Goal: Task Accomplishment & Management: Manage account settings

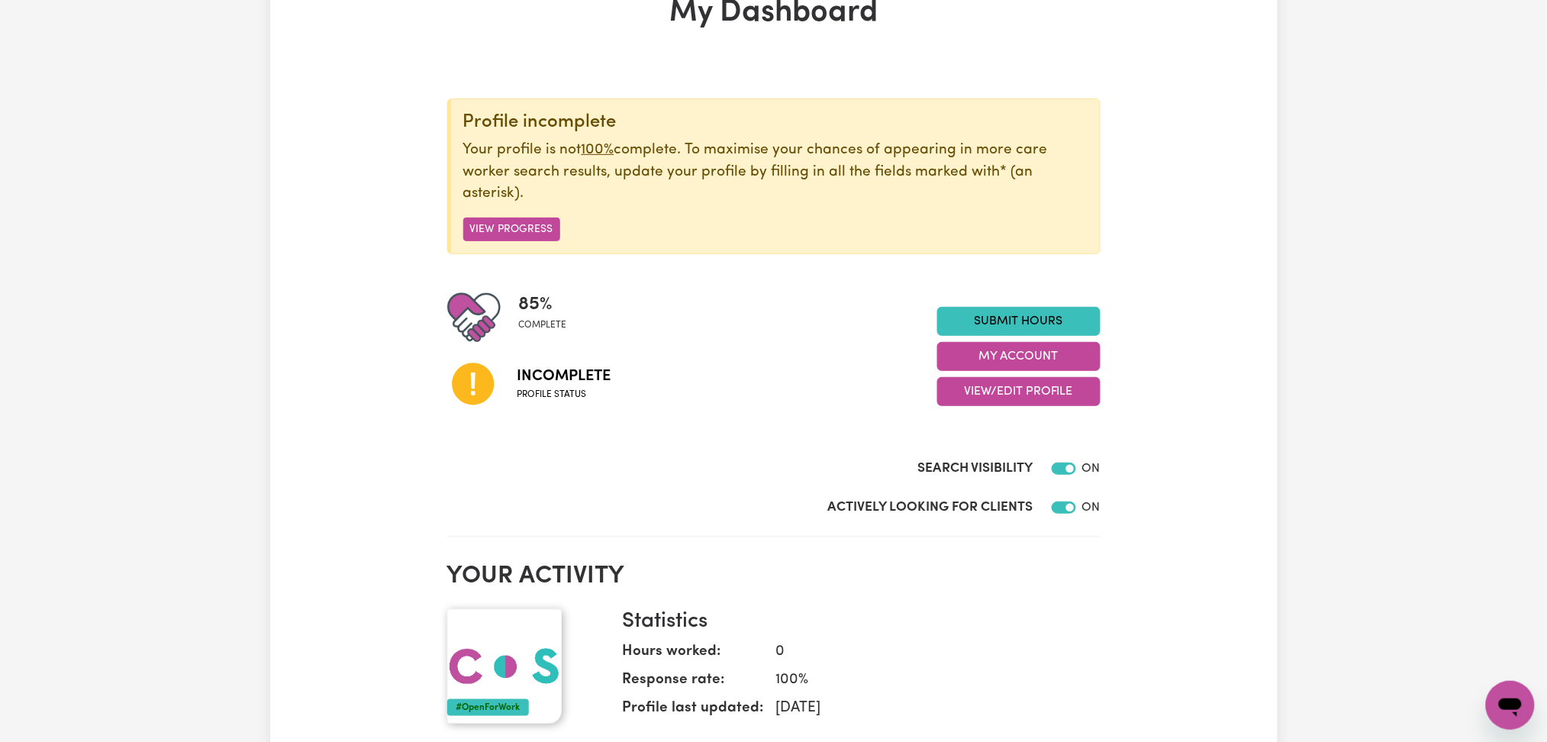
scroll to position [203, 0]
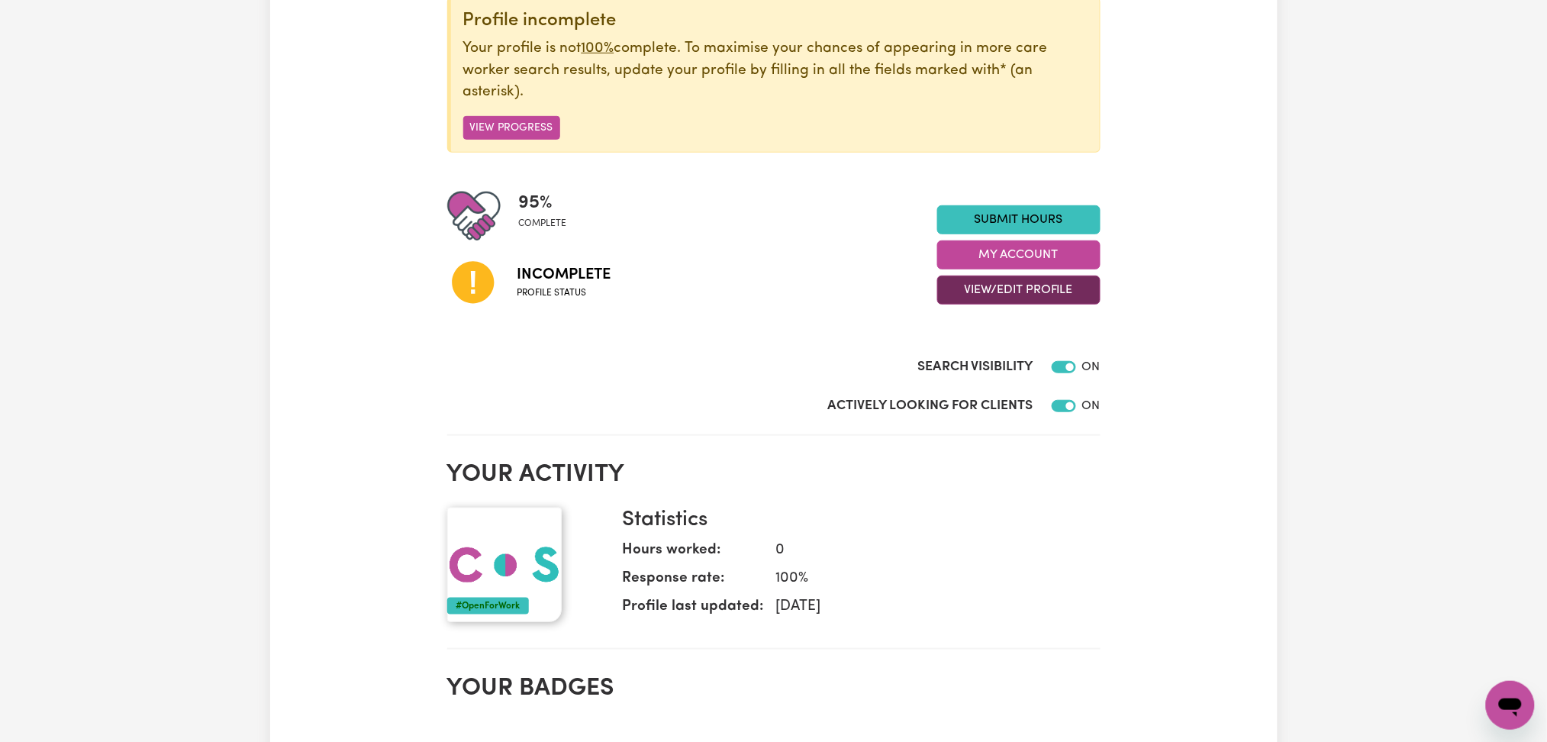
click at [953, 286] on button "View/Edit Profile" at bounding box center [1018, 290] width 163 height 29
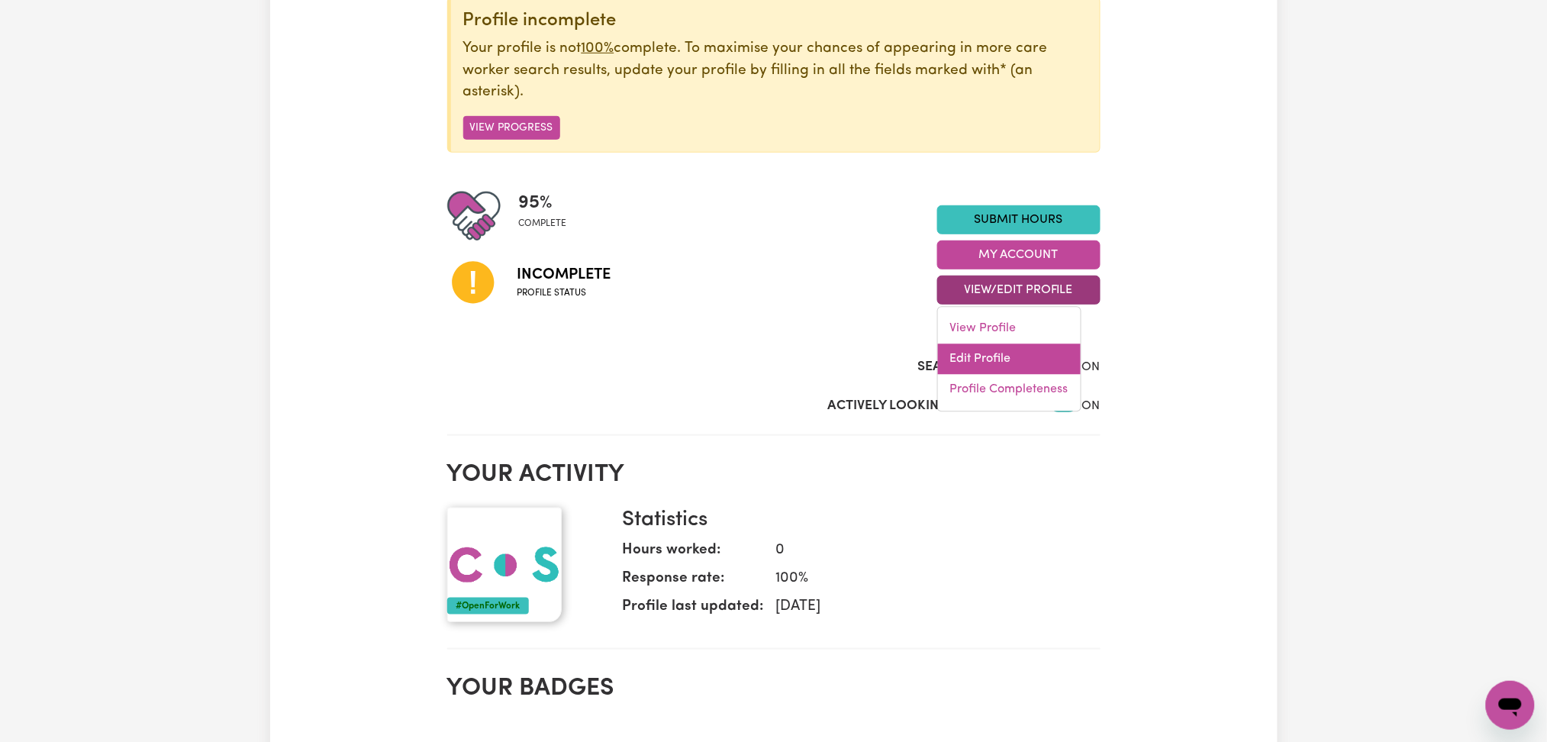
click at [1033, 359] on link "Edit Profile" at bounding box center [1009, 359] width 143 height 31
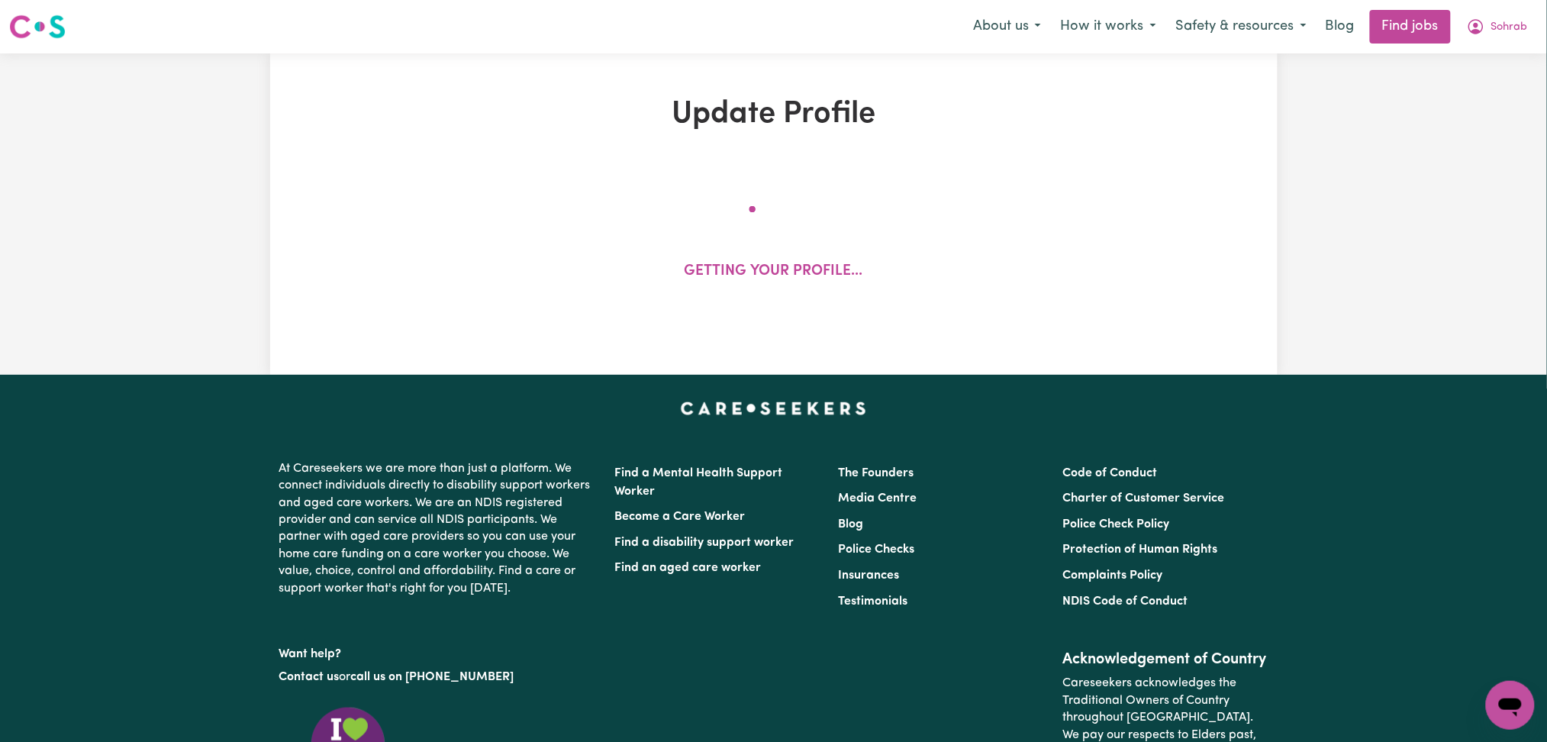
select select "[DEMOGRAPHIC_DATA]"
select select "[DEMOGRAPHIC_DATA] Citizen"
select select "Studying a healthcare related degree or qualification"
select select "40"
select select "45"
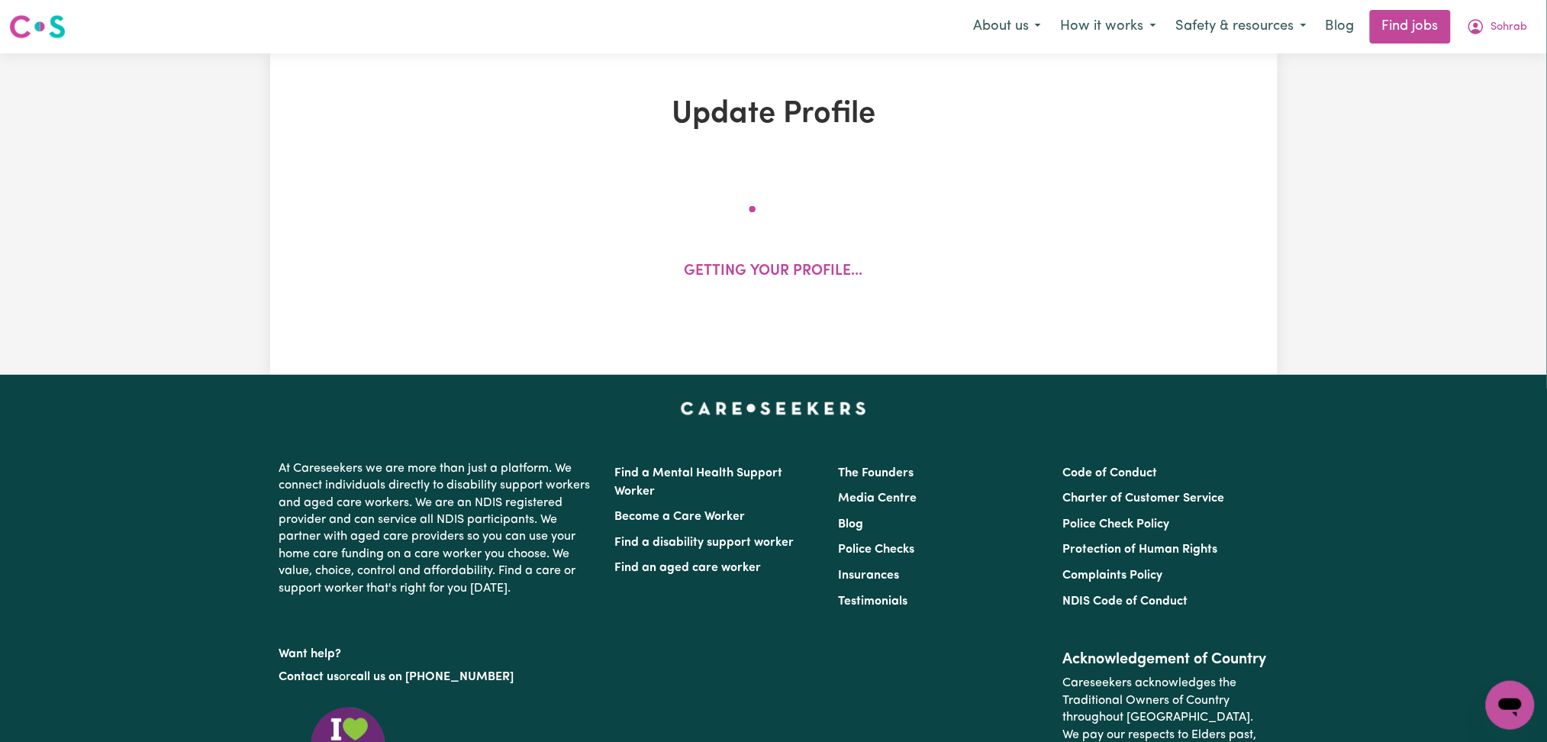
select select "65"
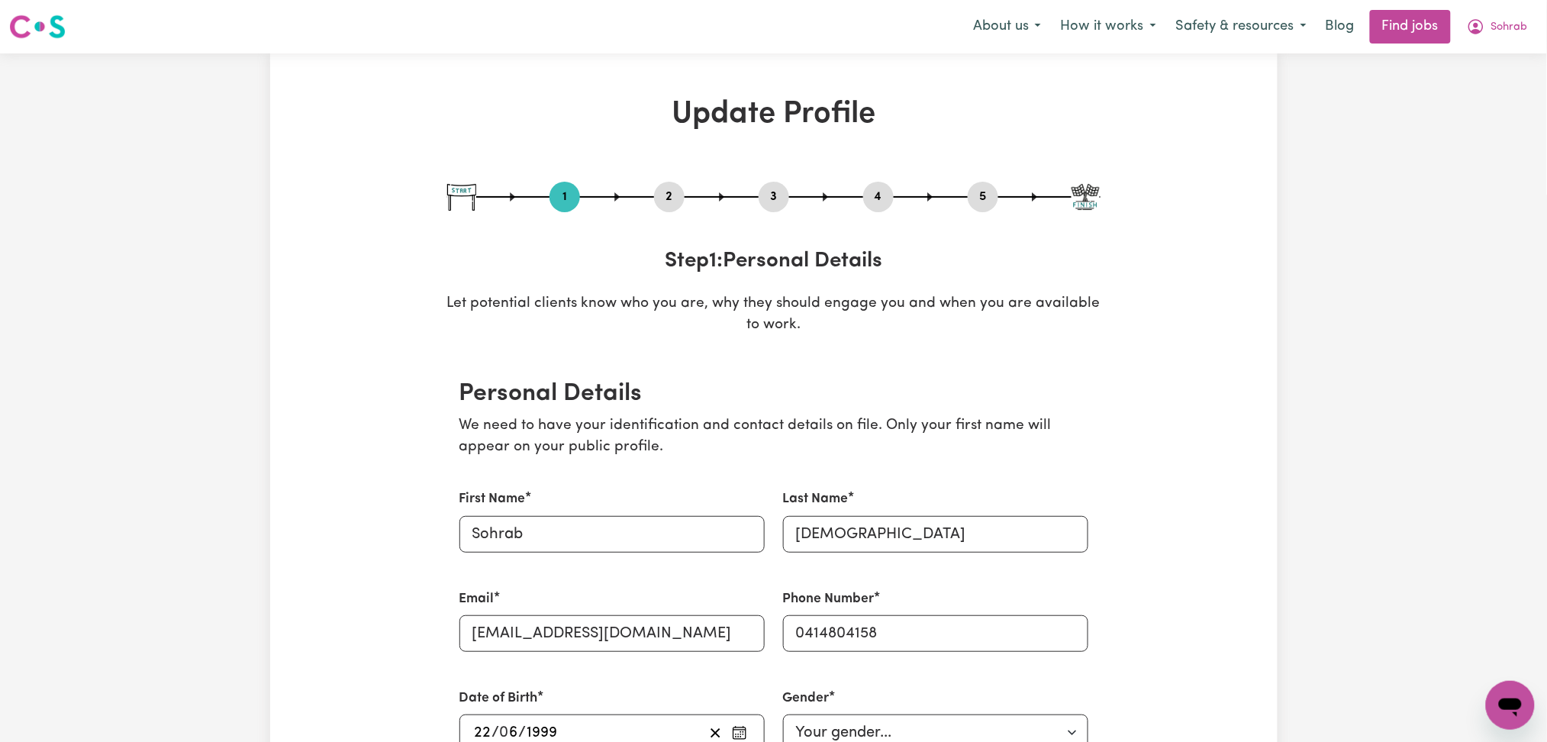
click at [670, 194] on button "2" at bounding box center [669, 197] width 31 height 20
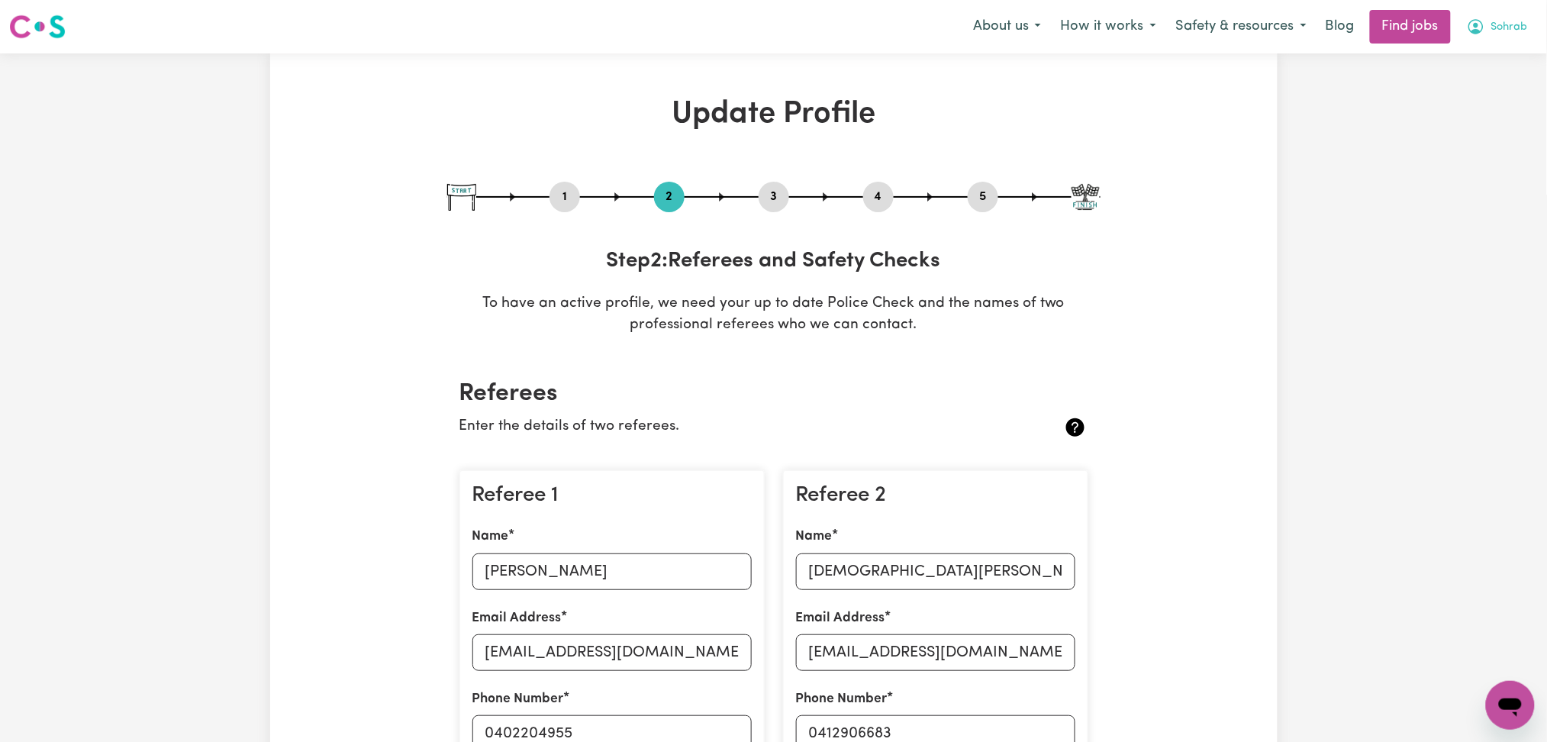
drag, startPoint x: 1520, startPoint y: 27, endPoint x: 1517, endPoint y: 36, distance: 8.7
click at [1520, 30] on span "Sohrab" at bounding box center [1509, 27] width 37 height 17
click at [1491, 112] on link "Logout" at bounding box center [1477, 116] width 121 height 29
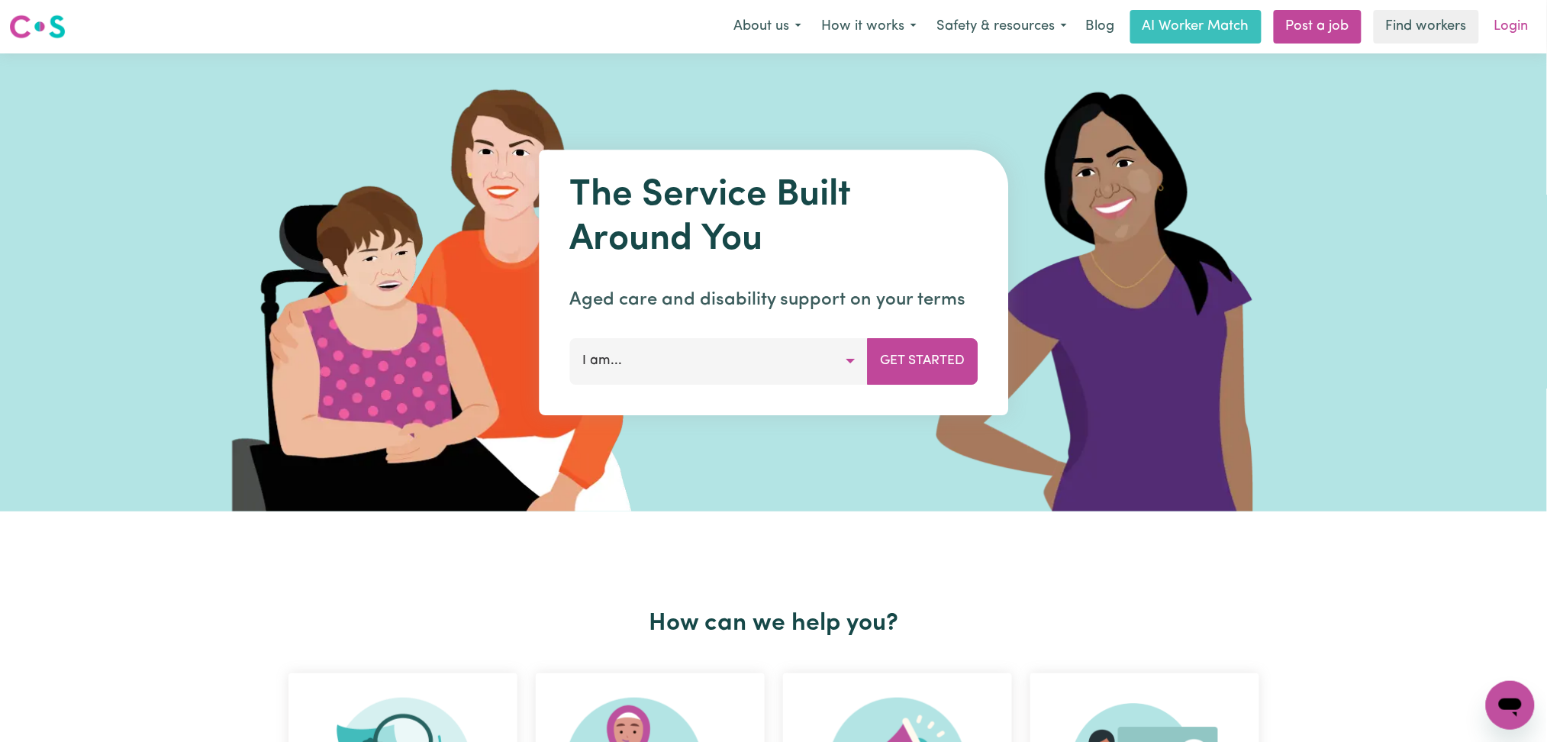
click at [1511, 21] on link "Login" at bounding box center [1511, 27] width 53 height 34
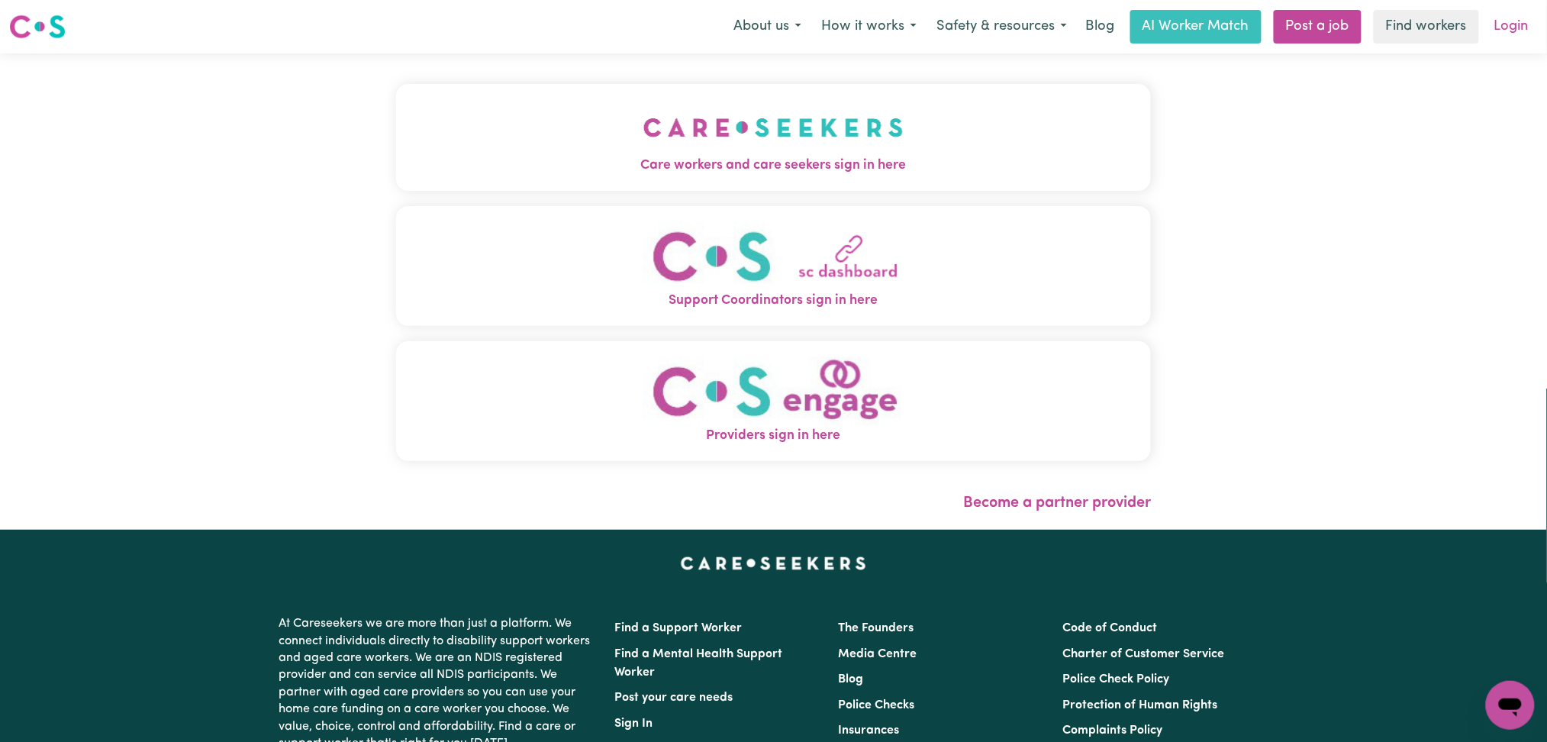
click at [1504, 15] on link "Login" at bounding box center [1511, 27] width 53 height 34
click at [719, 113] on button "Care workers and care seekers sign in here" at bounding box center [774, 137] width 756 height 107
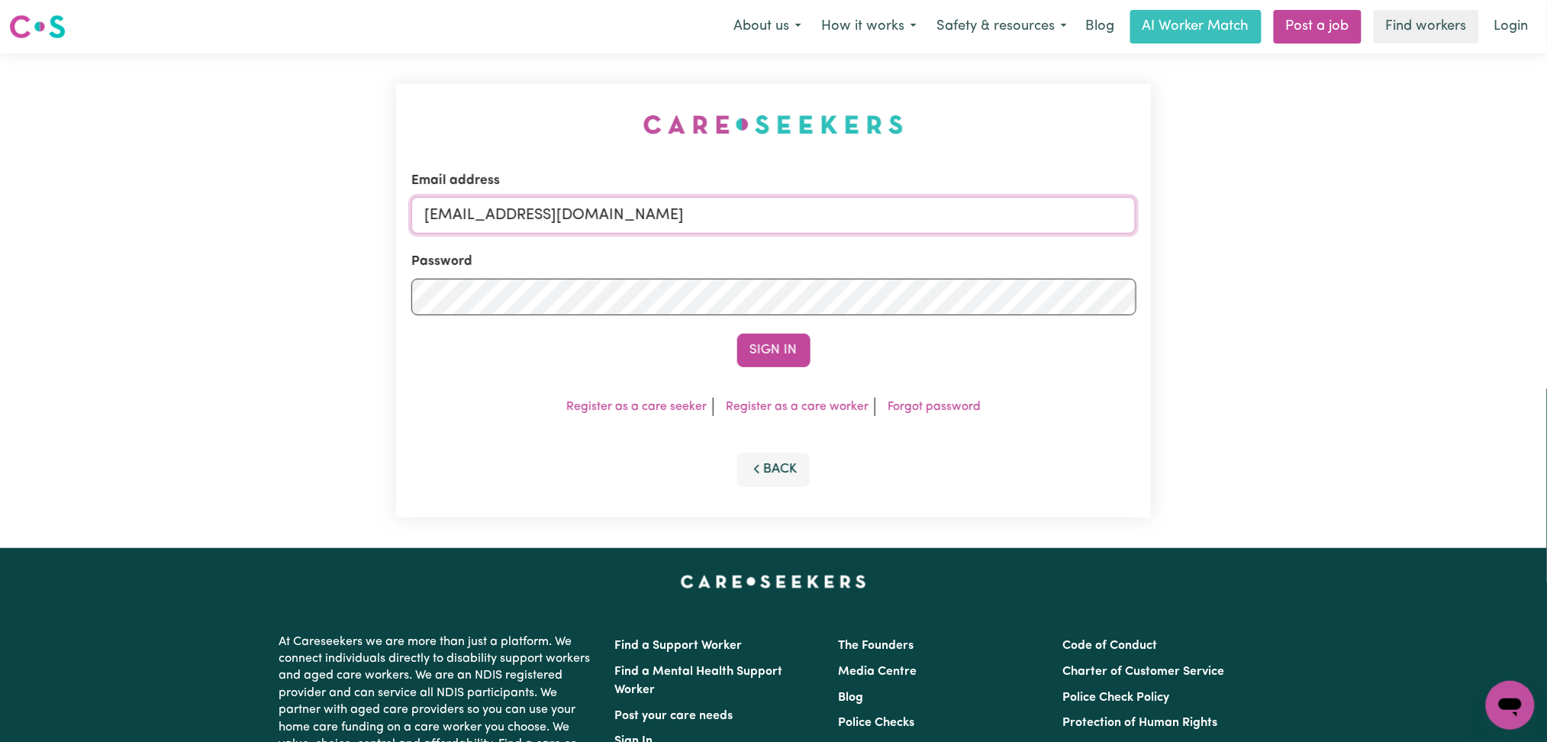
click at [531, 202] on input "[EMAIL_ADDRESS][DOMAIN_NAME]" at bounding box center [773, 215] width 725 height 37
drag, startPoint x: 502, startPoint y: 208, endPoint x: 951, endPoint y: 224, distance: 449.1
click at [951, 224] on input "Superuser~[EMAIL_ADDRESS][DOMAIN_NAME]" at bounding box center [773, 215] width 725 height 37
type input "Superuser~[EMAIL_ADDRESS][DOMAIN_NAME]"
click at [753, 341] on button "Sign In" at bounding box center [773, 351] width 73 height 34
